Goal: Transaction & Acquisition: Purchase product/service

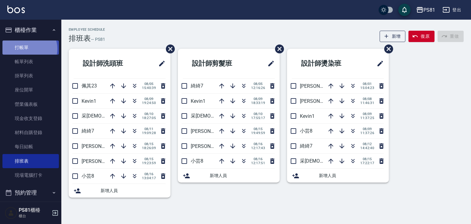
click at [27, 48] on link "打帳單" at bounding box center [30, 47] width 56 height 14
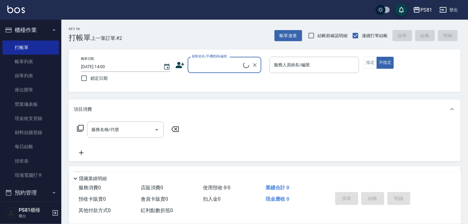
click at [228, 58] on div "顧客姓名/手機號碼/編號" at bounding box center [225, 65] width 74 height 16
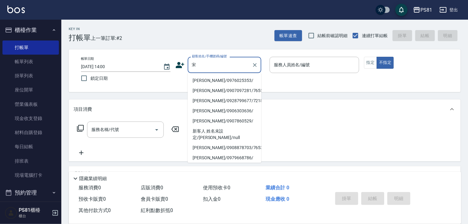
click at [219, 78] on li "[PERSON_NAME]/0976025353/" at bounding box center [225, 80] width 74 height 10
type input "[PERSON_NAME]/0976025353/"
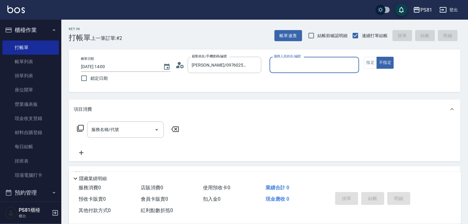
type input "小芸-8"
drag, startPoint x: 376, startPoint y: 61, endPoint x: 360, endPoint y: 59, distance: 15.4
click at [374, 61] on button "指定" at bounding box center [370, 63] width 13 height 12
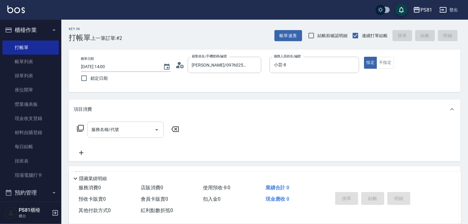
click at [136, 135] on div "服務名稱/代號" at bounding box center [125, 129] width 77 height 16
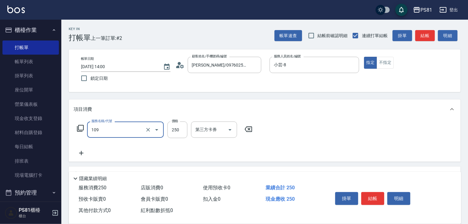
type input "控油AND護色洗(109)"
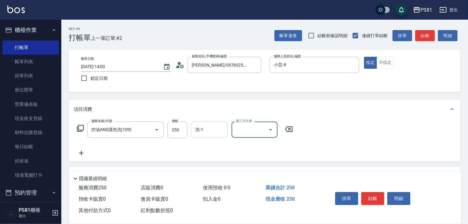
click at [205, 125] on input "洗-1" at bounding box center [209, 129] width 31 height 11
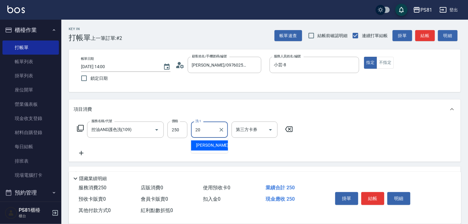
type input "[PERSON_NAME]-20"
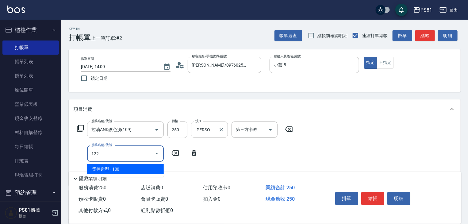
type input "電棒造型(122)"
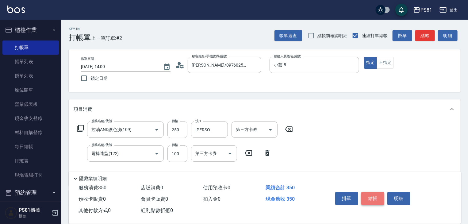
click at [368, 198] on button "結帳" at bounding box center [372, 198] width 23 height 13
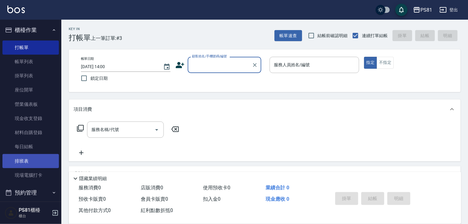
click at [16, 160] on link "排班表" at bounding box center [30, 161] width 56 height 14
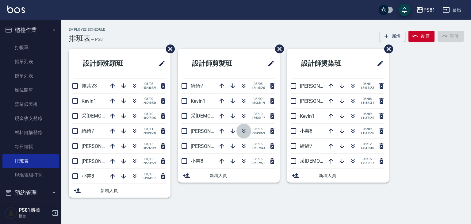
click at [243, 128] on icon "button" at bounding box center [243, 130] width 7 height 7
